Goal: Find specific page/section: Find specific page/section

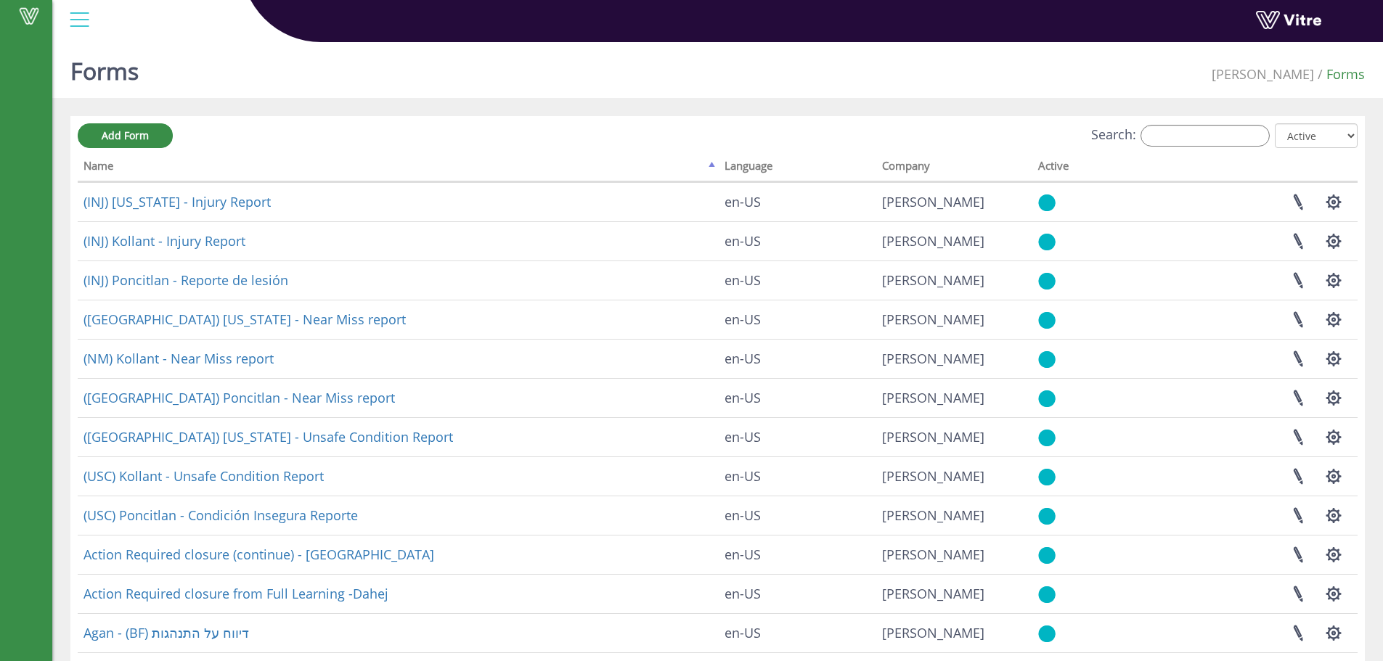
click at [1268, 144] on label "Search:" at bounding box center [1180, 136] width 179 height 22
click at [1268, 144] on input "Search:" at bounding box center [1205, 136] width 129 height 22
click at [1249, 144] on input "Search:" at bounding box center [1205, 136] width 129 height 22
type input "פ"
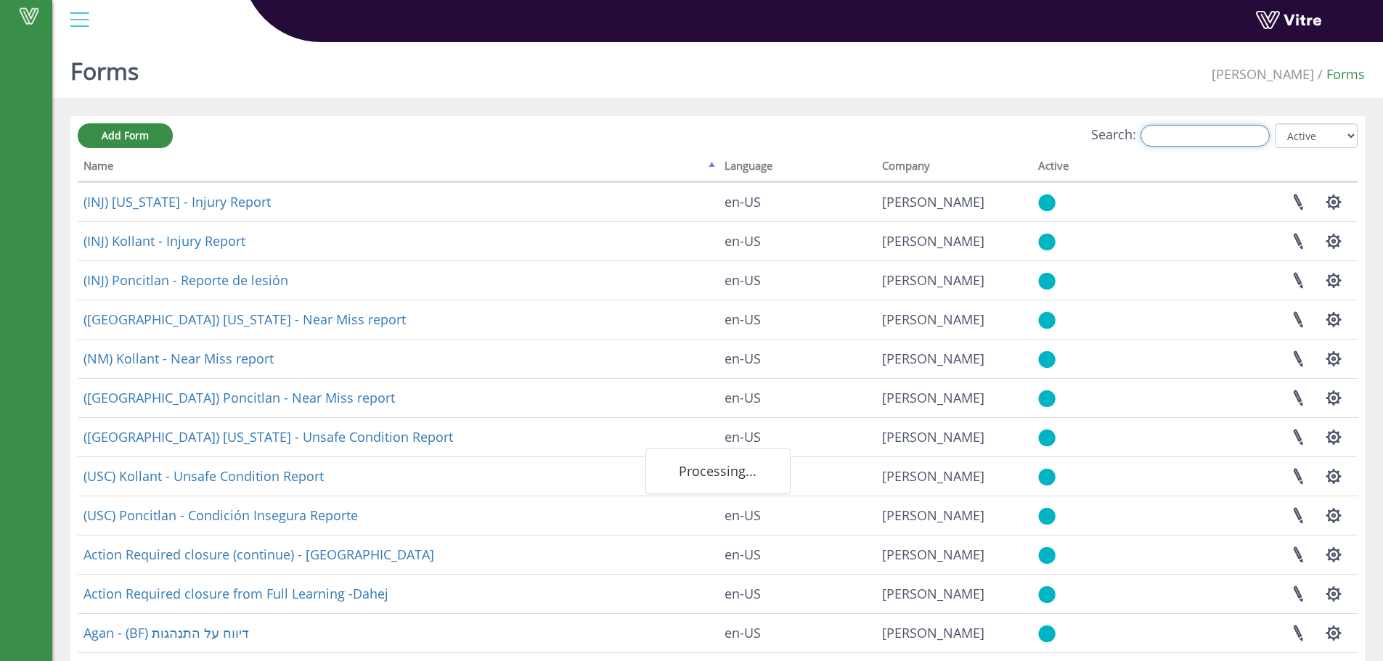
type input "a"
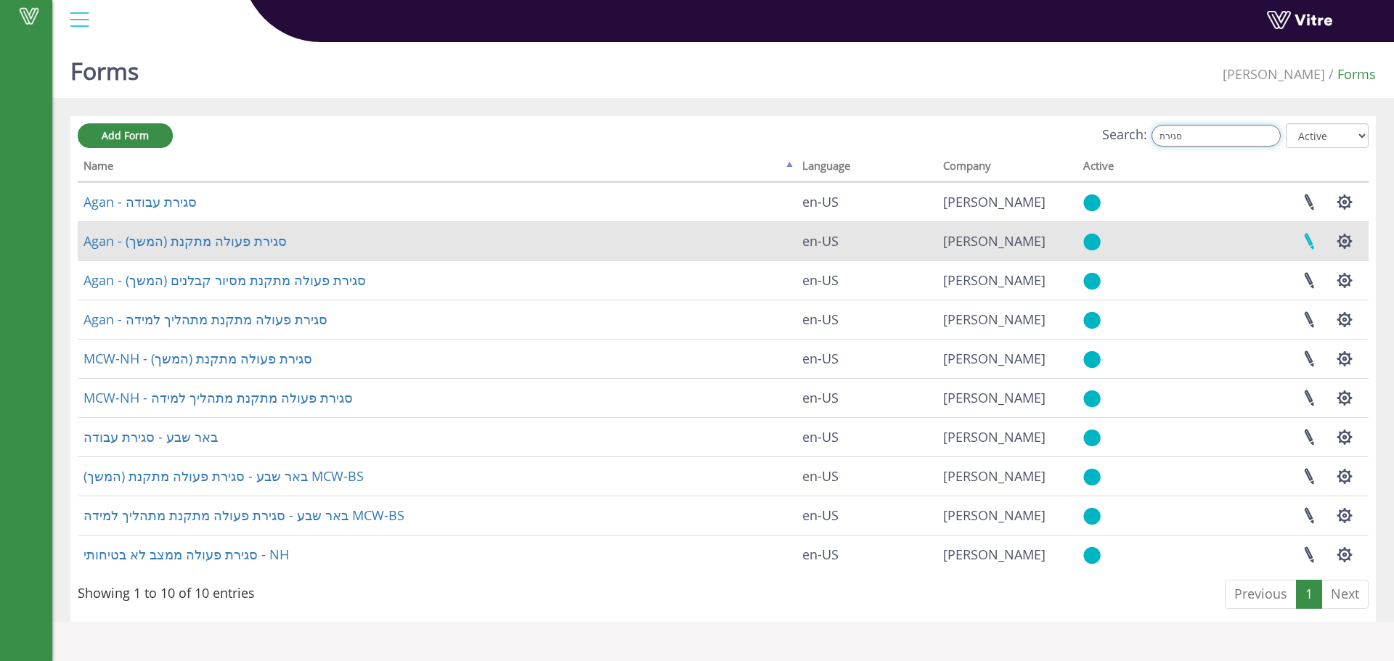
type input "סגירת"
click at [1311, 240] on link at bounding box center [1309, 241] width 36 height 38
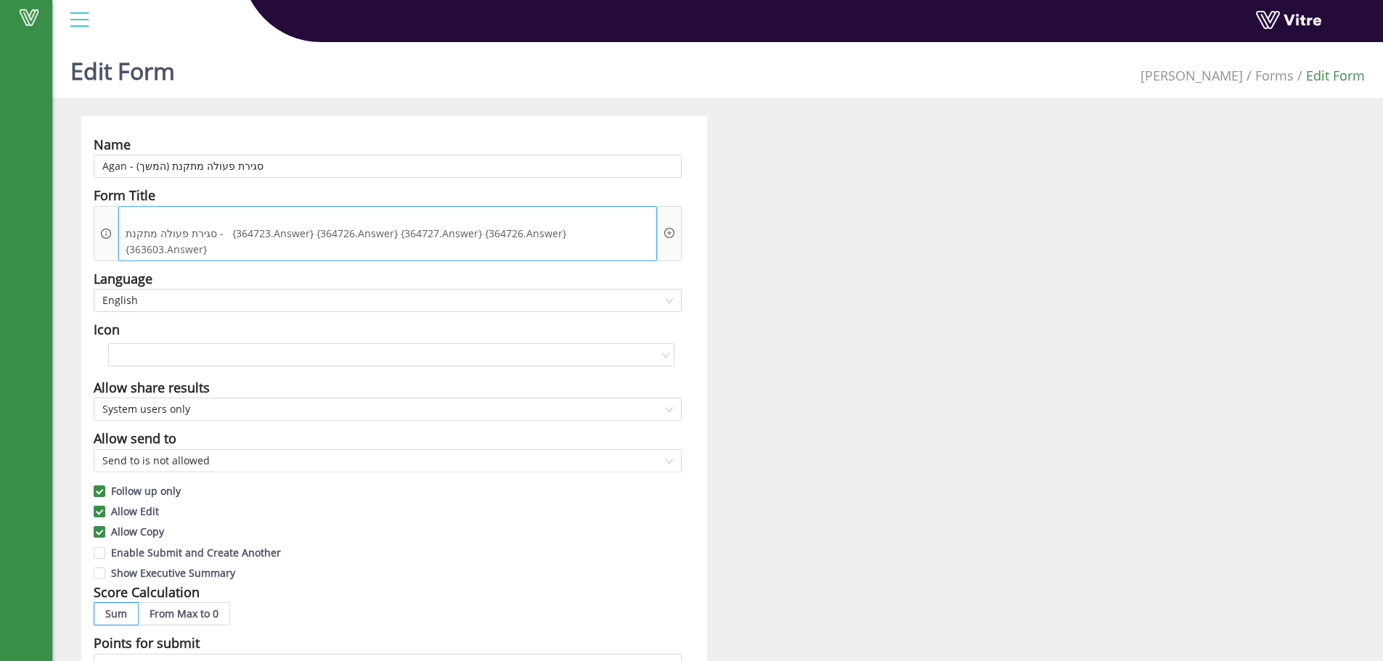
click at [422, 226] on span "סגירת פעולה מתקנת - {364723.Answer} {364726.Answer} {364727.Answer} {364726.Ans…" at bounding box center [388, 242] width 532 height 32
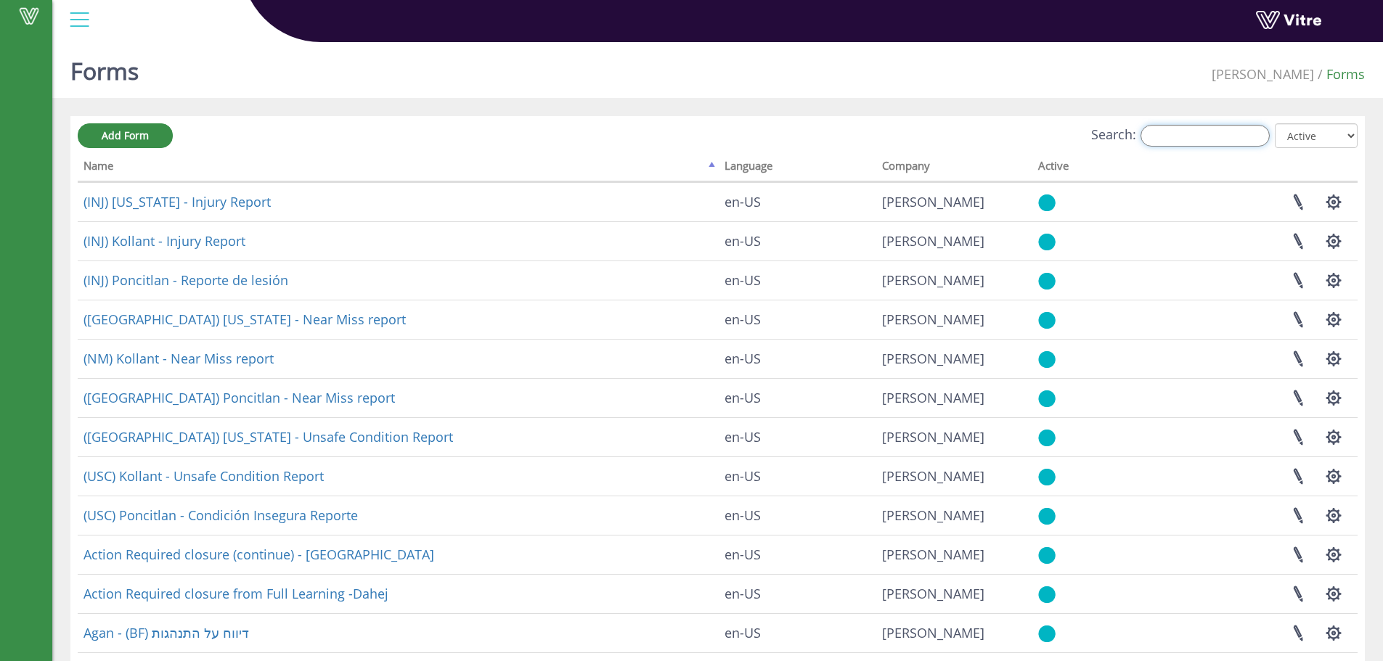
click at [1185, 126] on input "Search:" at bounding box center [1205, 136] width 129 height 22
